Goal: Transaction & Acquisition: Book appointment/travel/reservation

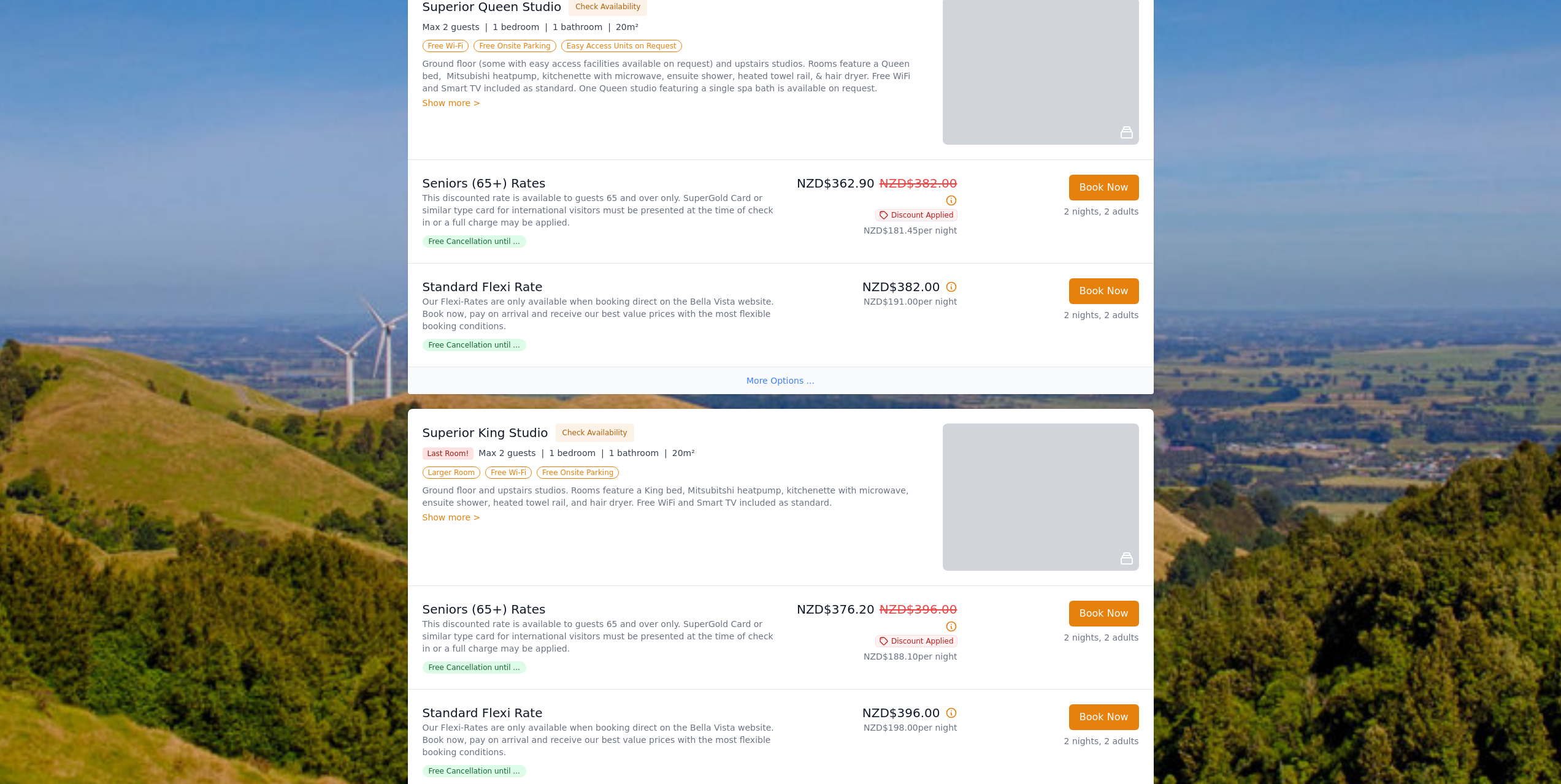
scroll to position [981, 0]
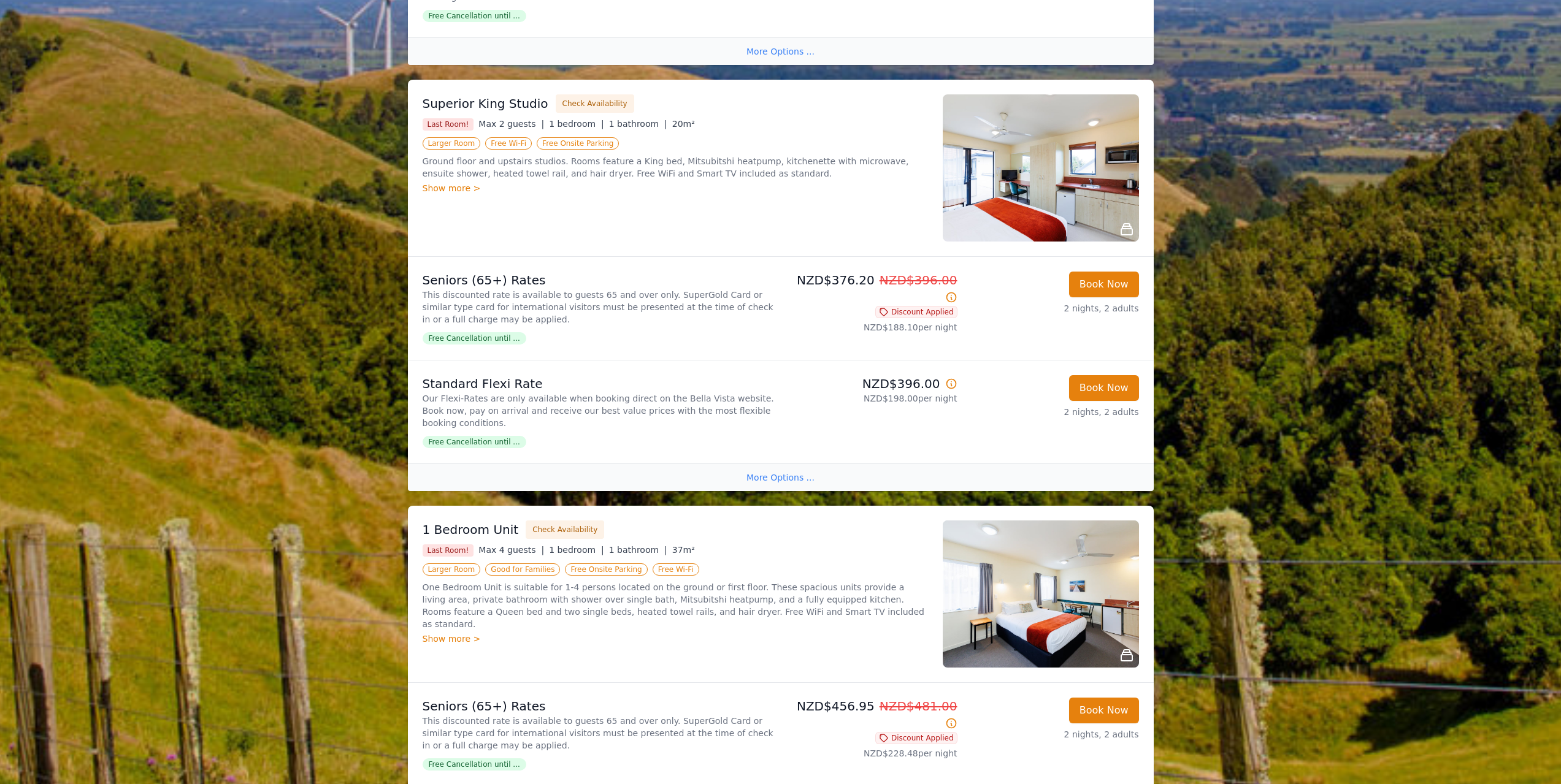
click at [442, 632] on div "Show more >" at bounding box center [675, 639] width 505 height 12
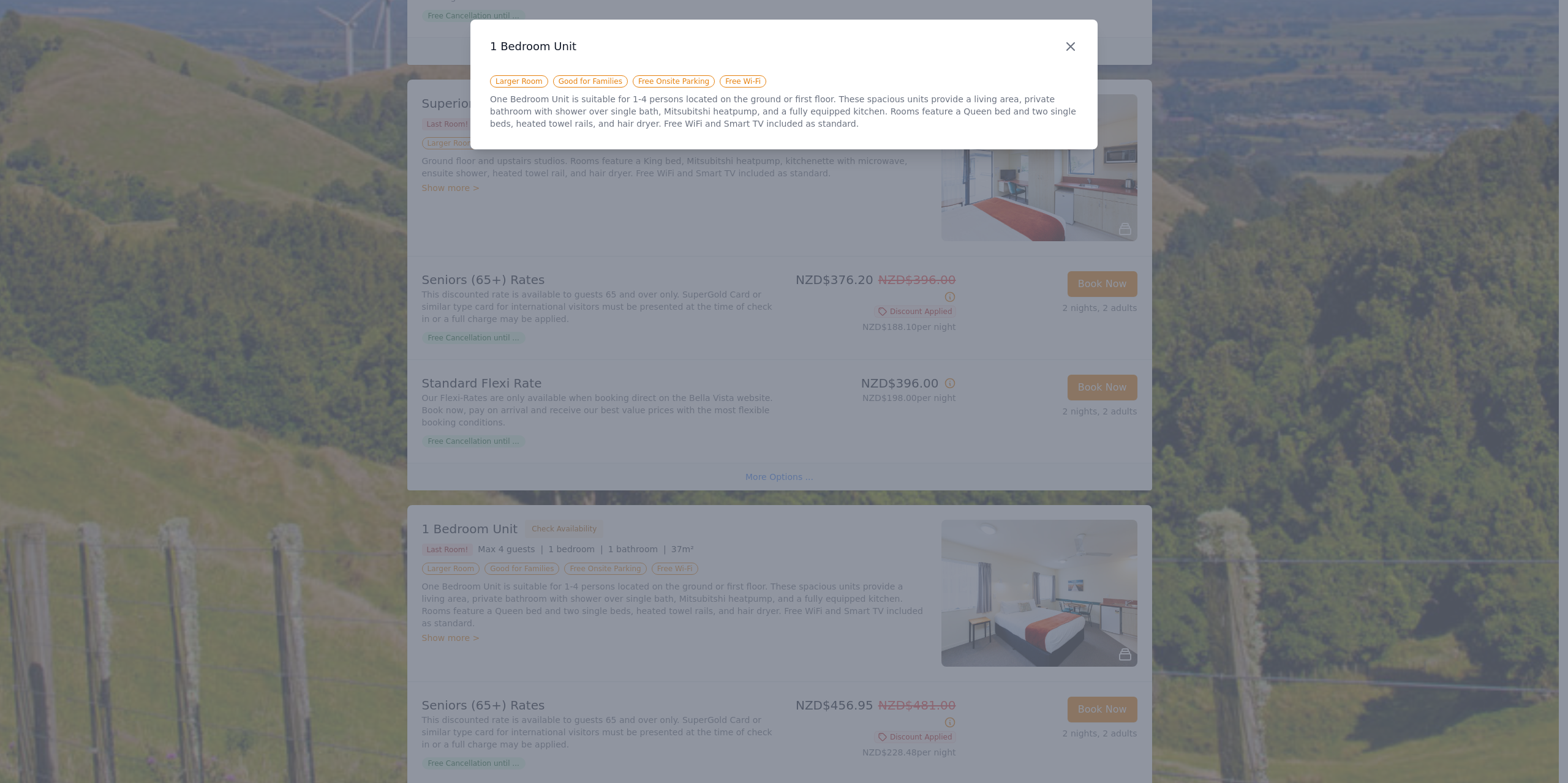
click at [1077, 46] on icon "button" at bounding box center [1071, 46] width 15 height 15
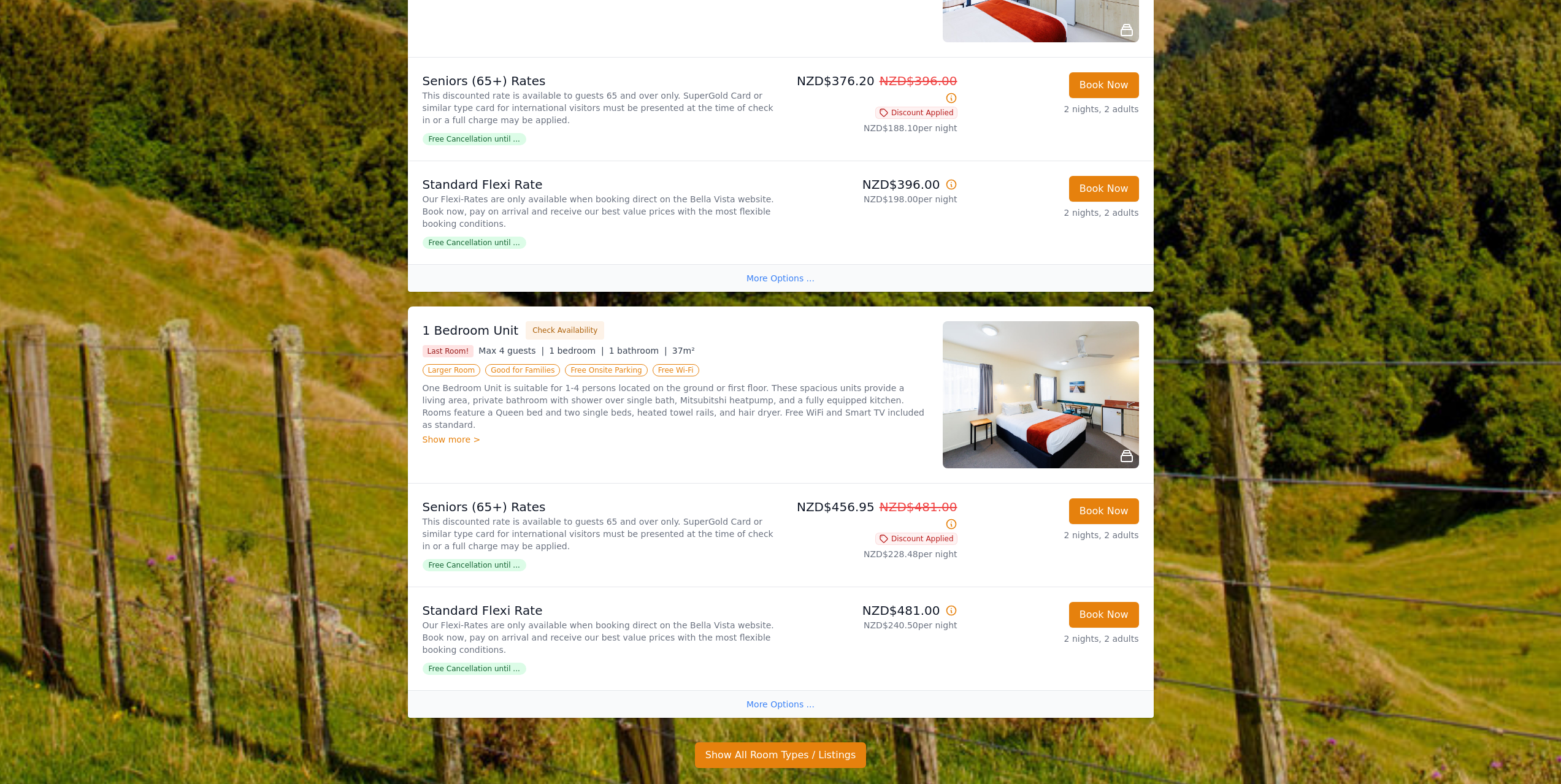
scroll to position [1226, 0]
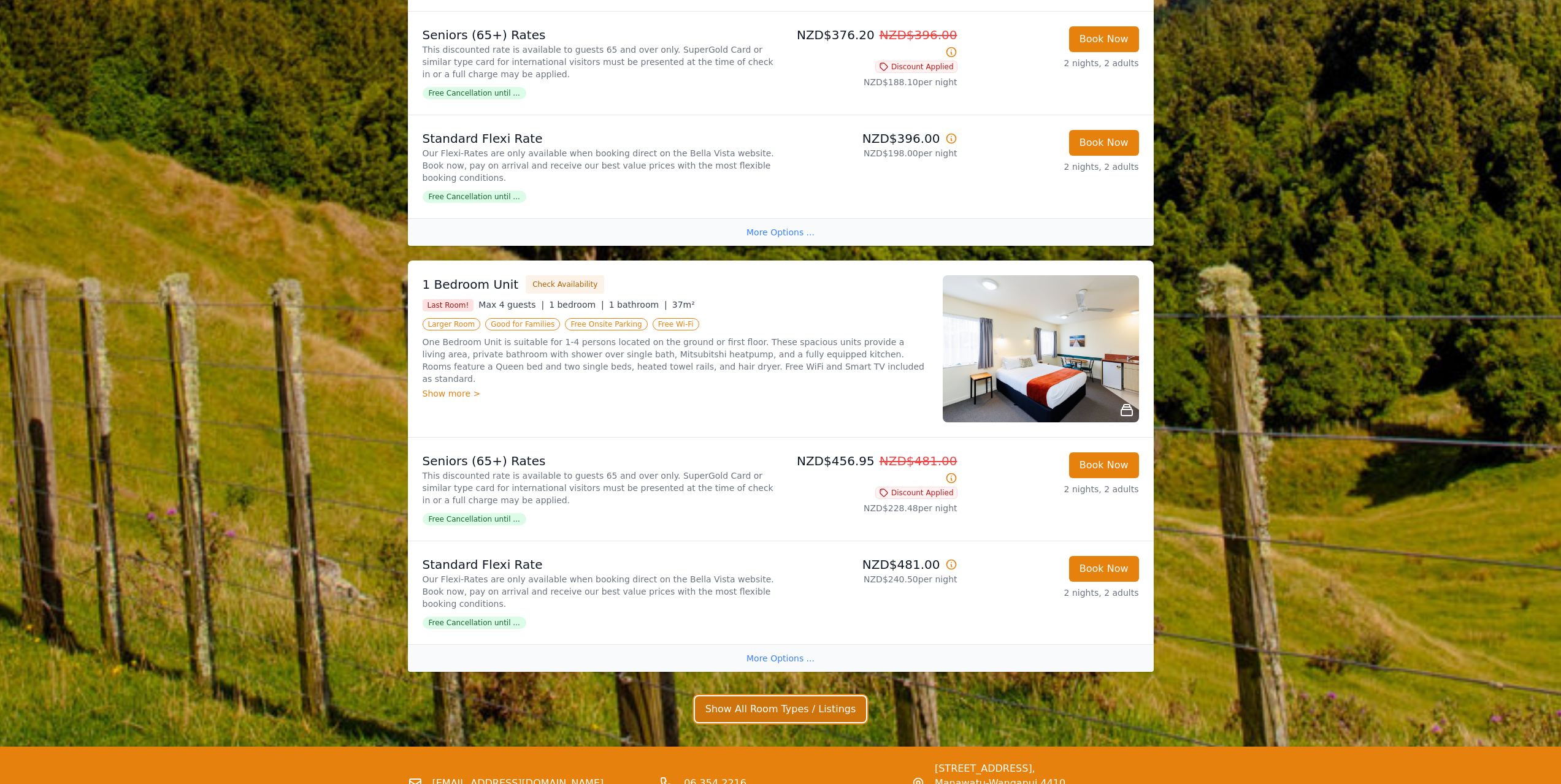
click at [722, 697] on button "Show All Room Types / Listings" at bounding box center [781, 709] width 172 height 26
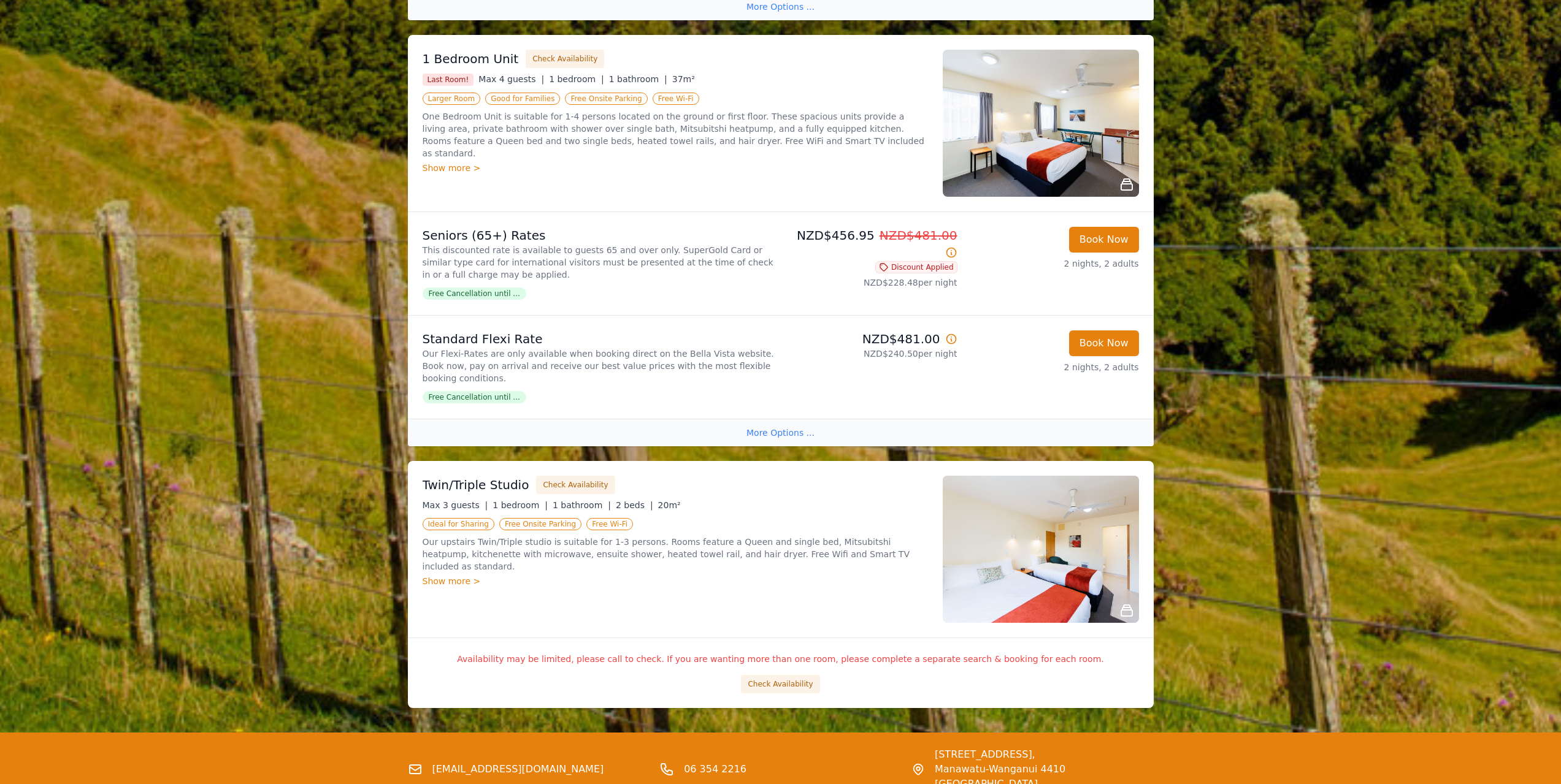
scroll to position [1511, 0]
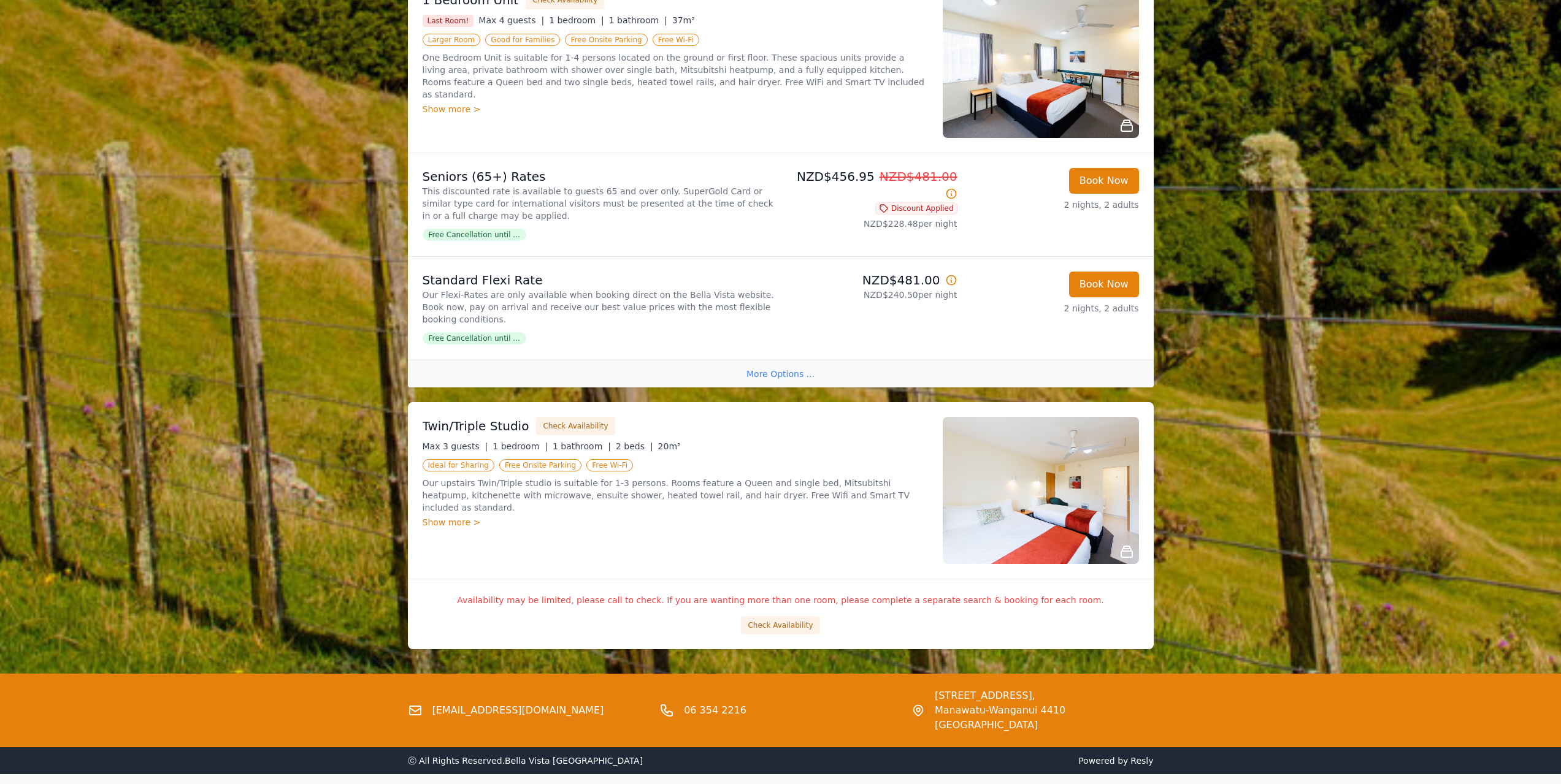
click at [437, 516] on div "Show more >" at bounding box center [675, 523] width 505 height 12
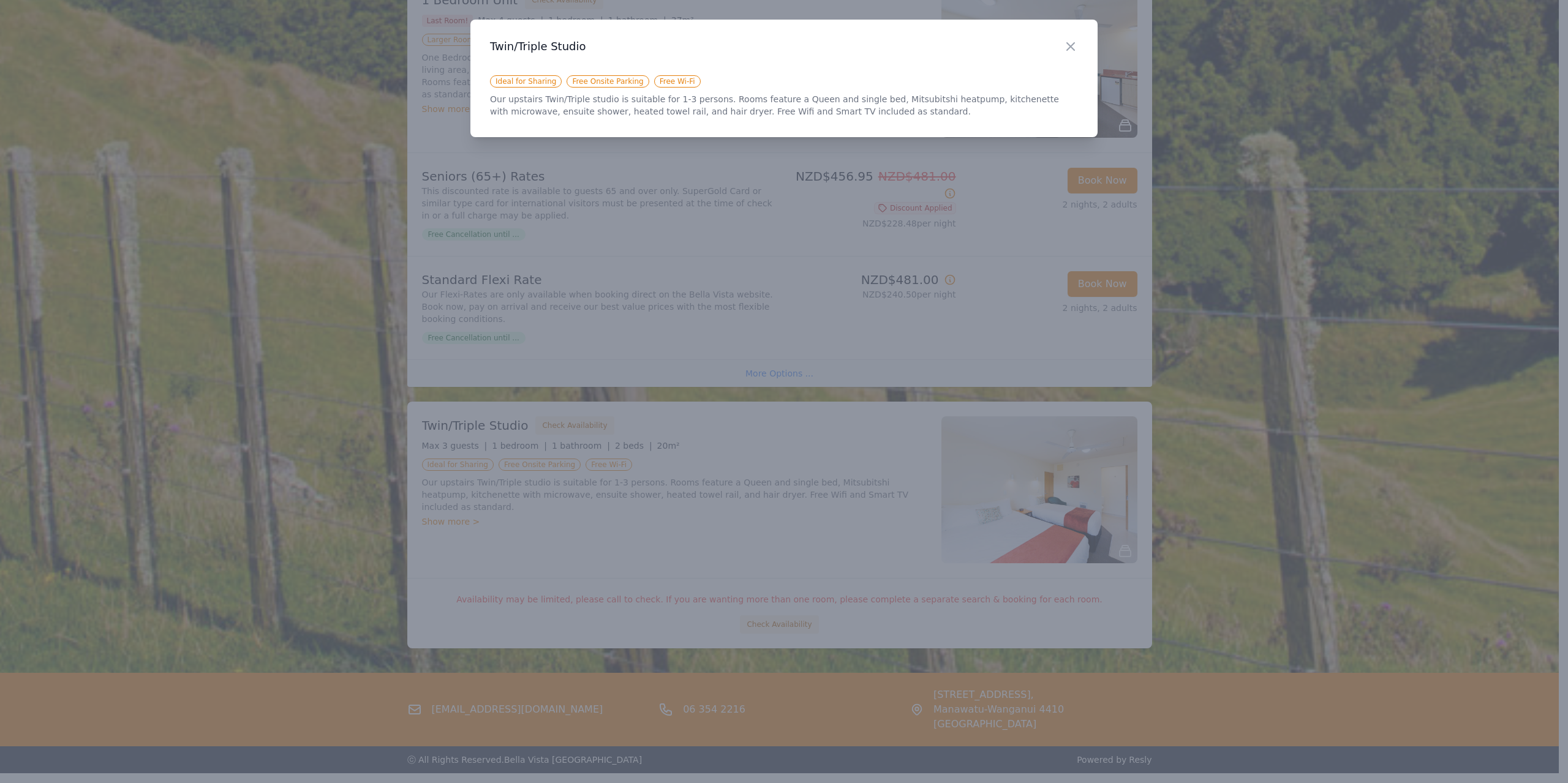
drag, startPoint x: 1064, startPoint y: 49, endPoint x: 1060, endPoint y: 69, distance: 20.4
click at [1064, 49] on icon "button" at bounding box center [1071, 46] width 15 height 15
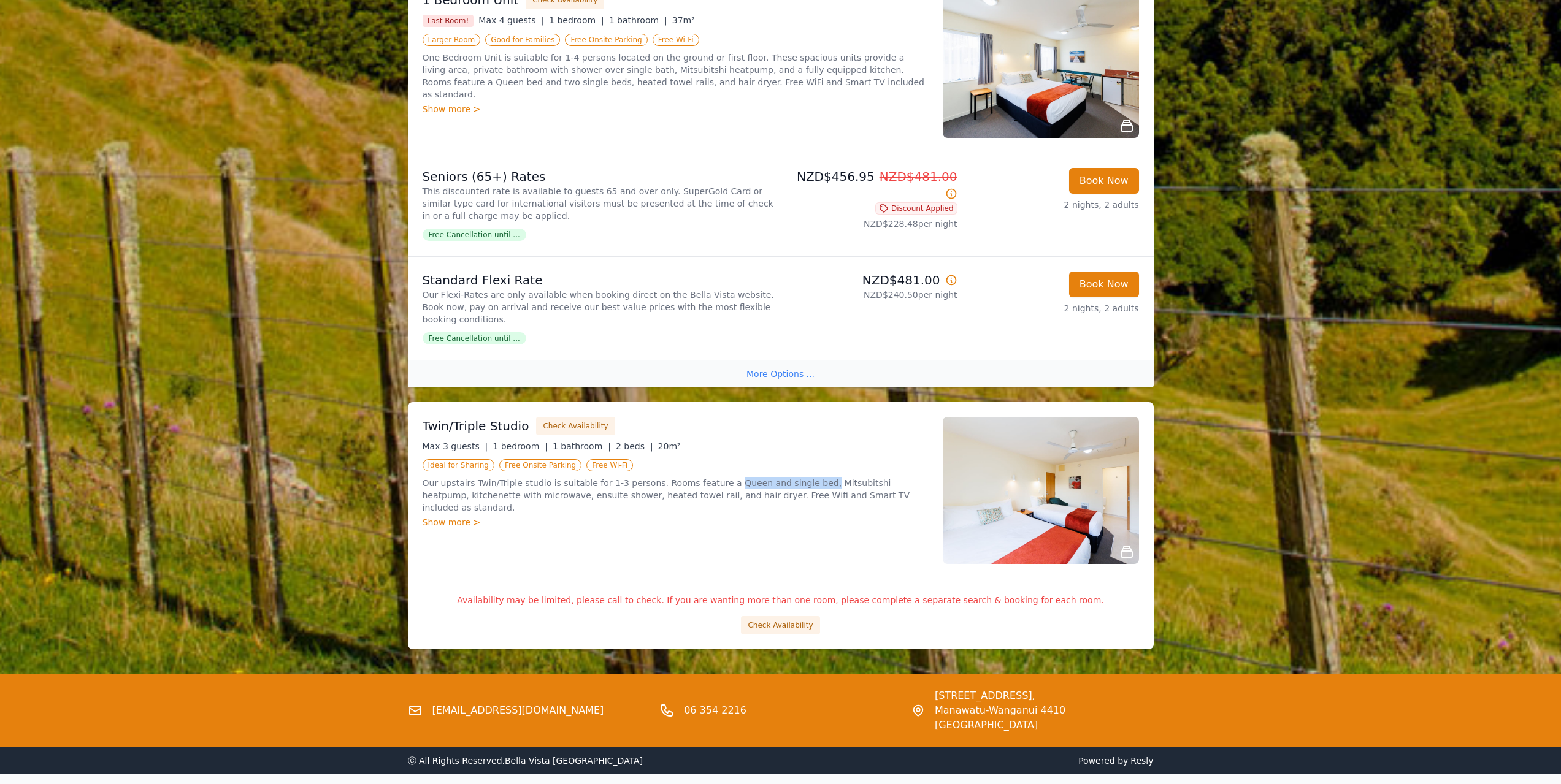
drag, startPoint x: 791, startPoint y: 436, endPoint x: 709, endPoint y: 438, distance: 82.0
click at [709, 477] on p "Our upstairs Twin/Triple studio is suitable for 1-3 persons. Rooms feature a Qu…" at bounding box center [675, 496] width 505 height 37
click at [550, 417] on button "Check Availability" at bounding box center [576, 426] width 79 height 19
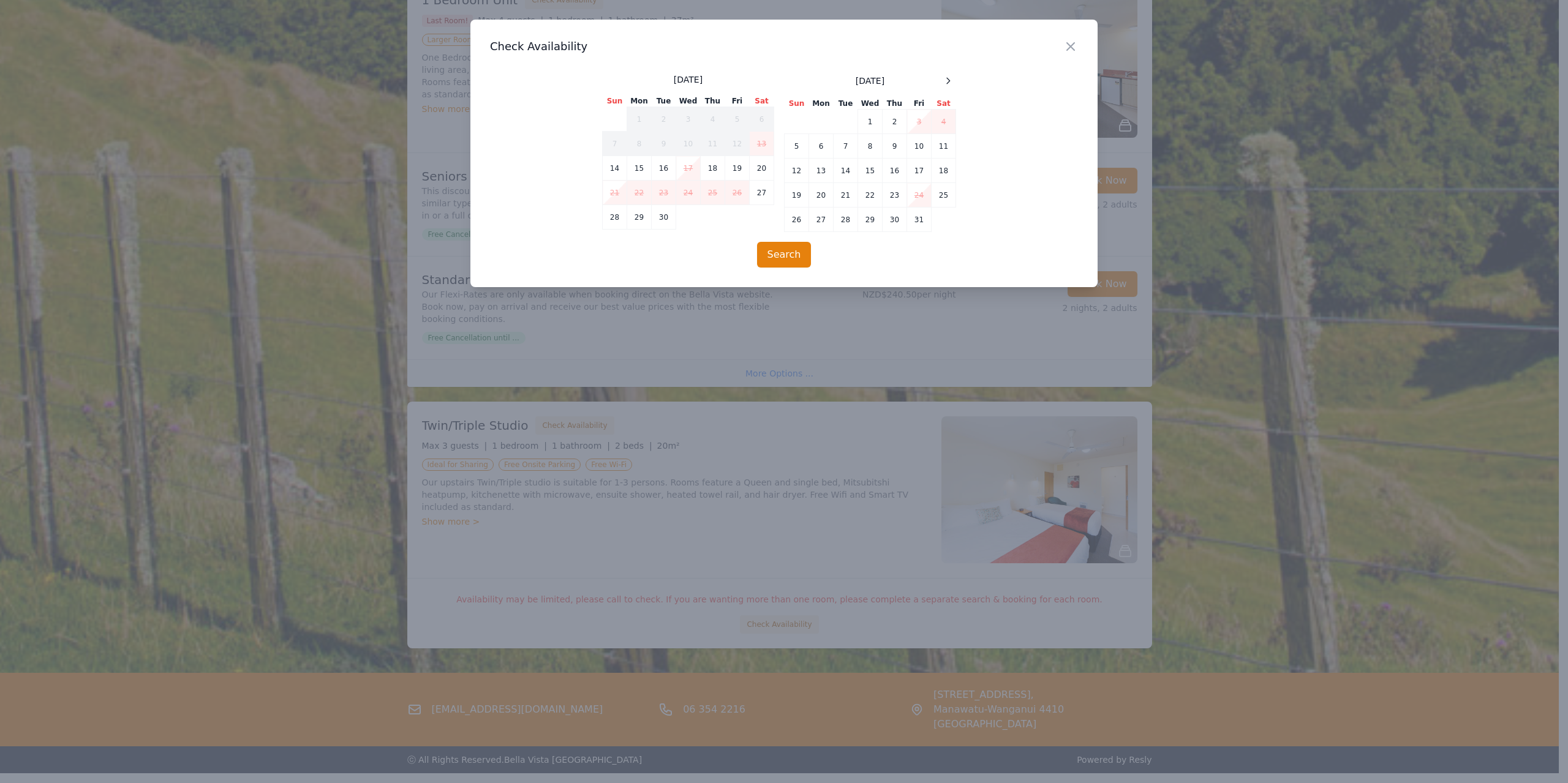
drag, startPoint x: 1073, startPoint y: 51, endPoint x: 1070, endPoint y: 77, distance: 26.2
click at [1072, 52] on icon "button" at bounding box center [1071, 46] width 15 height 15
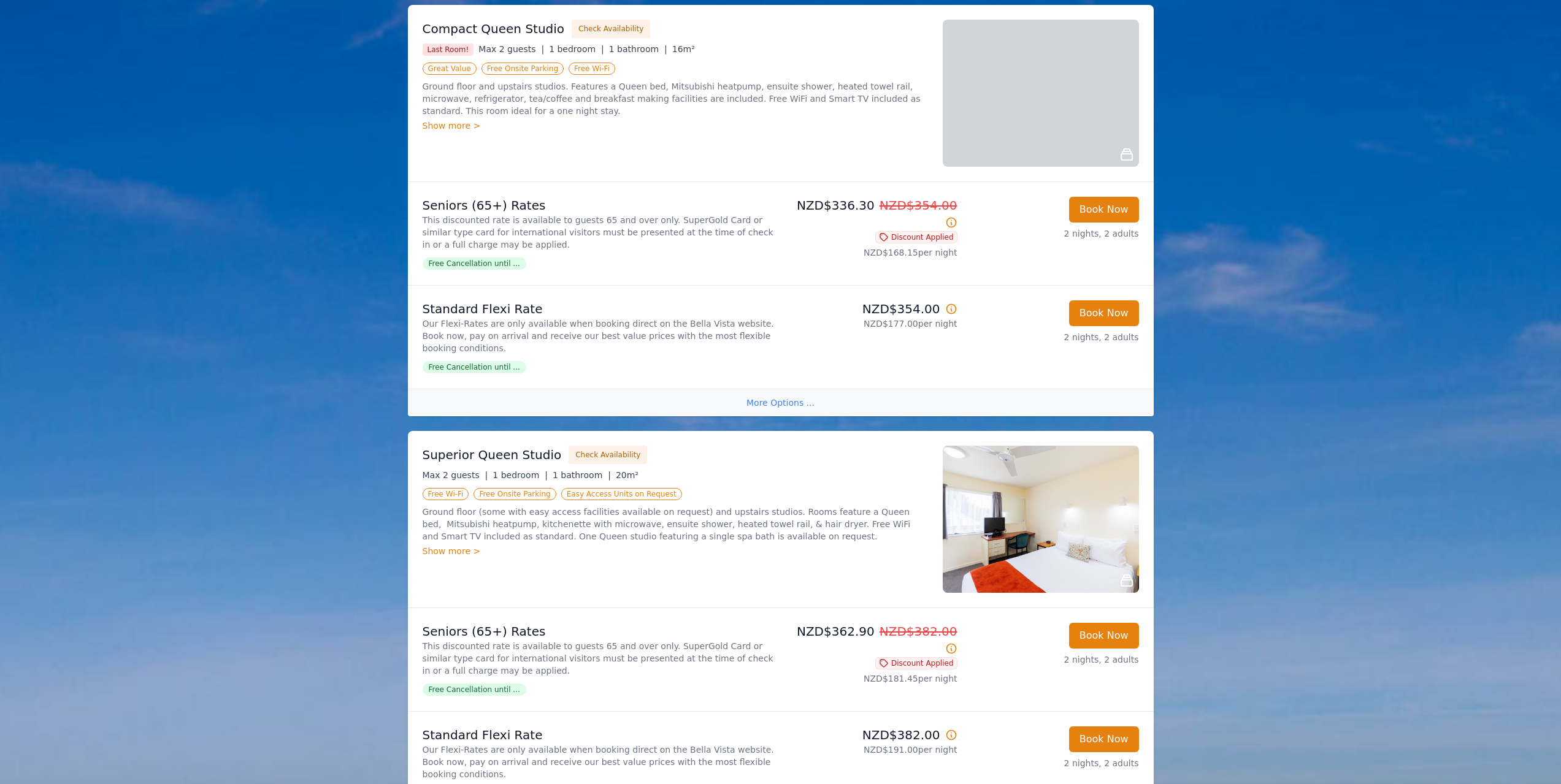
scroll to position [0, 0]
